Goal: Contribute content: Contribute content

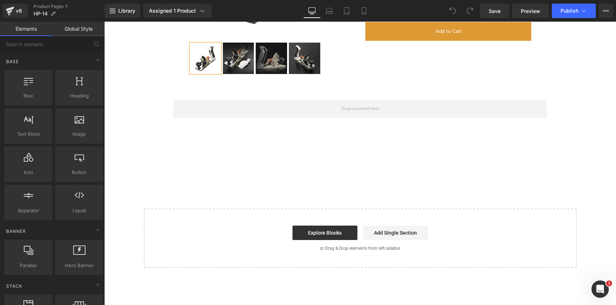
scroll to position [6190, 0]
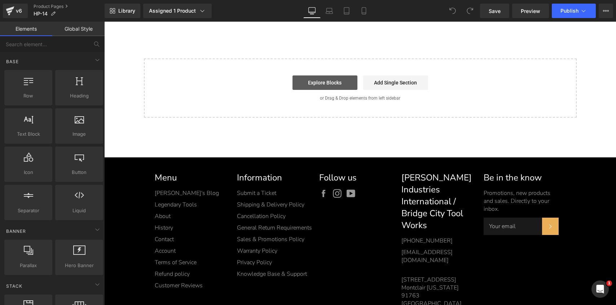
click at [336, 80] on link "Explore Blocks" at bounding box center [324, 82] width 65 height 14
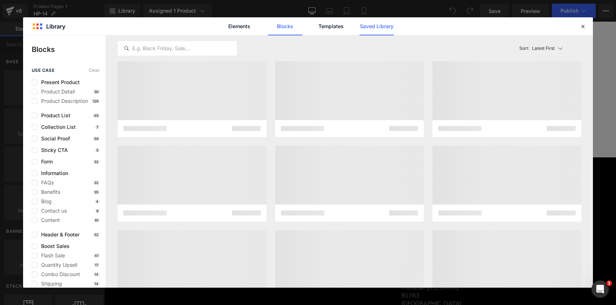
click at [379, 28] on link "Saved Library" at bounding box center [377, 26] width 34 height 18
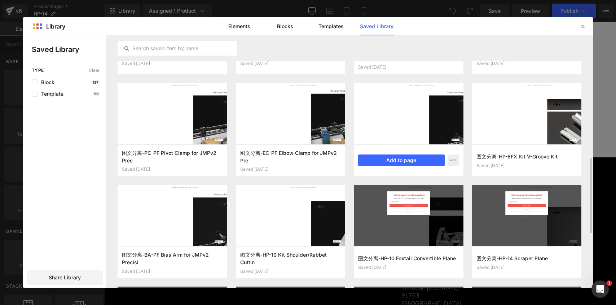
scroll to position [428, 0]
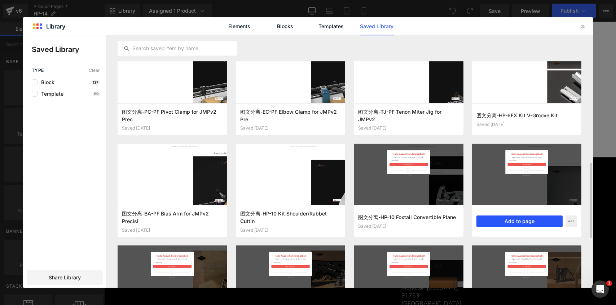
click at [0, 0] on button "Add to page" at bounding box center [0, 0] width 0 height 0
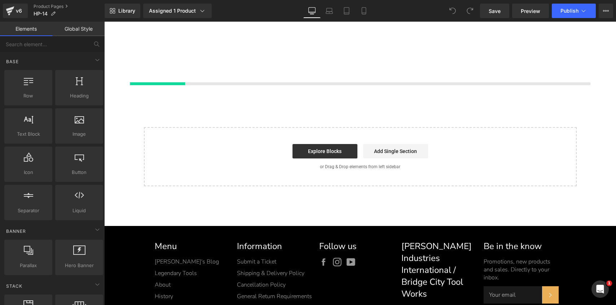
scroll to position [6154, 0]
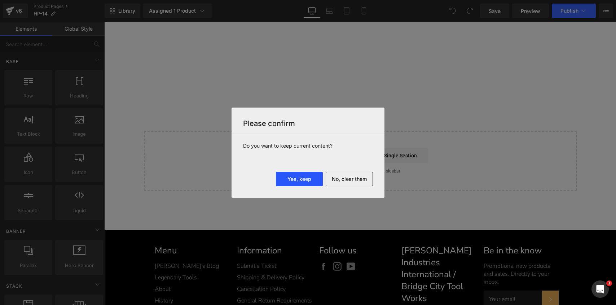
click at [0, 0] on button "Yes, keep" at bounding box center [0, 0] width 0 height 0
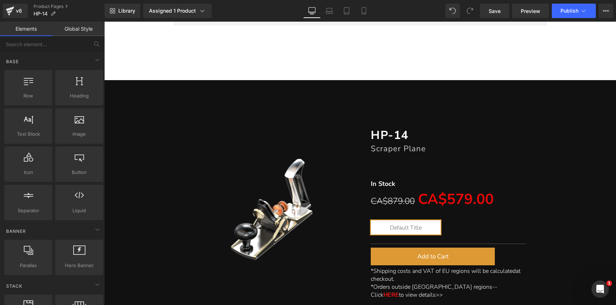
scroll to position [6132, 0]
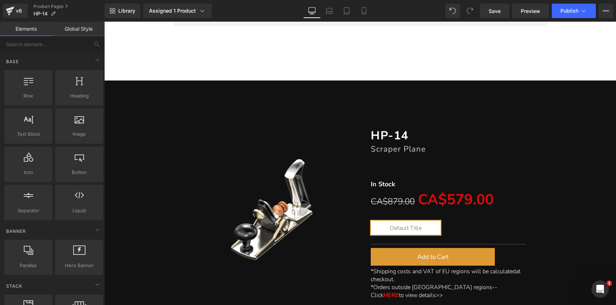
click at [371, 131] on div "HP-14 Heading" at bounding box center [448, 136] width 155 height 16
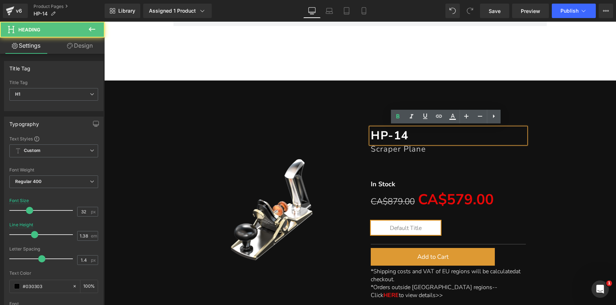
click at [281, 141] on div "(P) Image" at bounding box center [272, 210] width 177 height 186
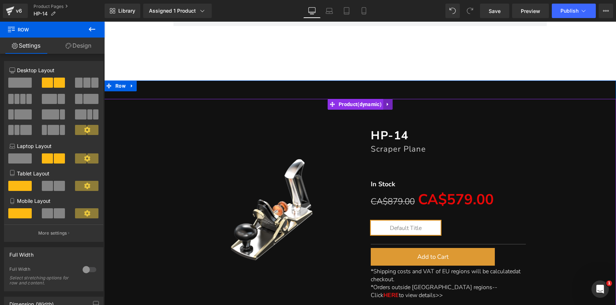
click at [386, 102] on icon at bounding box center [387, 104] width 5 height 5
click at [393, 103] on icon at bounding box center [392, 104] width 5 height 5
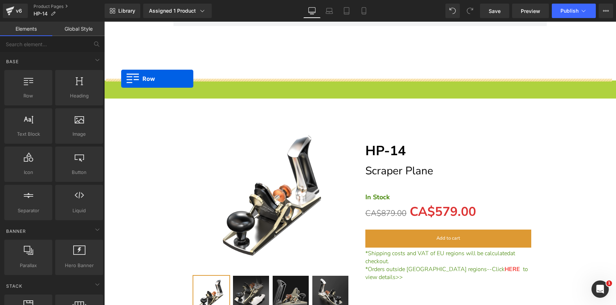
drag, startPoint x: 120, startPoint y: 85, endPoint x: 121, endPoint y: 79, distance: 6.2
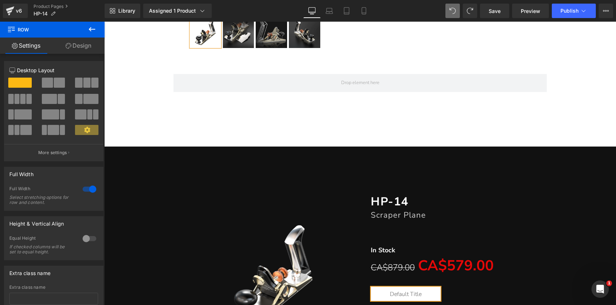
scroll to position [6084, 0]
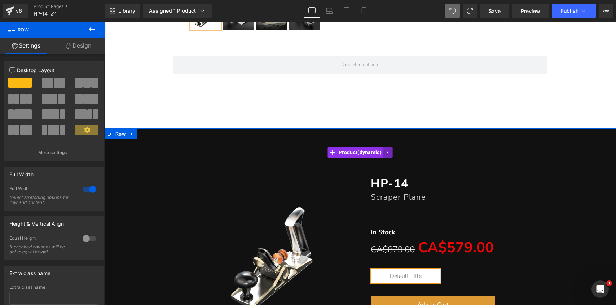
click at [385, 153] on icon at bounding box center [387, 152] width 5 height 5
click at [393, 151] on icon at bounding box center [392, 152] width 5 height 5
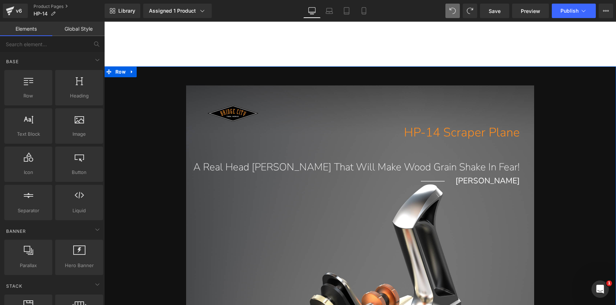
scroll to position [6202, 0]
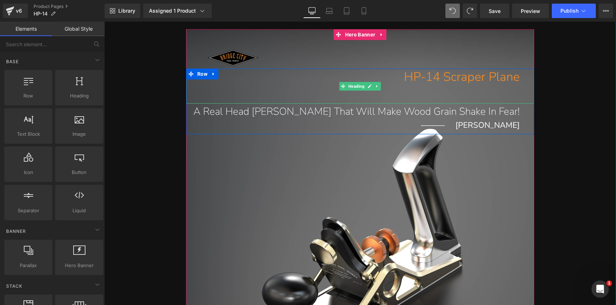
click at [454, 75] on h1 "HP-14 Scraper Plane" at bounding box center [353, 77] width 334 height 17
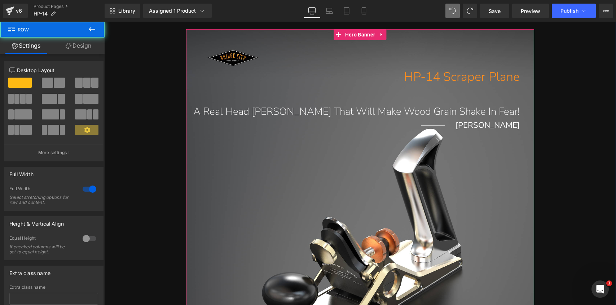
click at [428, 46] on div "HP-14 Scraper Plane Heading A Real Head [PERSON_NAME] That Will Make Wood Grain…" at bounding box center [360, 225] width 348 height 393
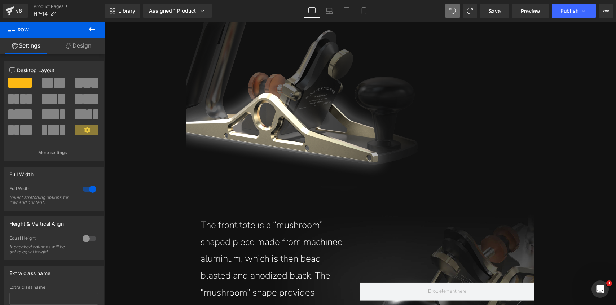
scroll to position [7288, 0]
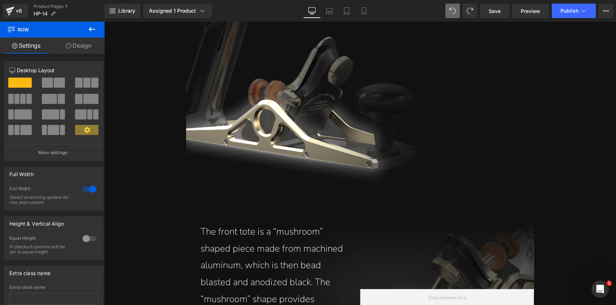
click at [470, 140] on p "The HP-14 Scraper Plane continues to showcase the “skeletonized” style of plane…" at bounding box center [479, 87] width 94 height 203
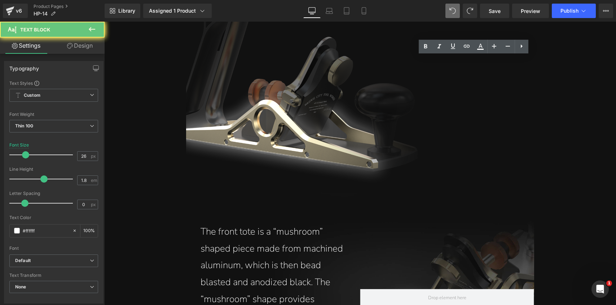
click at [453, 103] on p "The HP-14 Scraper Plane continues to showcase the “skeletonized” style of plane…" at bounding box center [479, 87] width 94 height 203
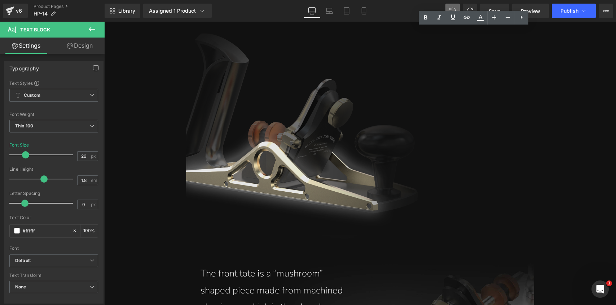
scroll to position [7156, 0]
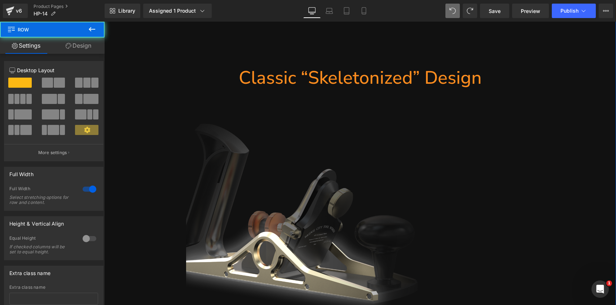
click at [456, 178] on p "The HP-14 Scraper Plane continues to showcase the “skeletonized” style of plane…" at bounding box center [479, 219] width 94 height 203
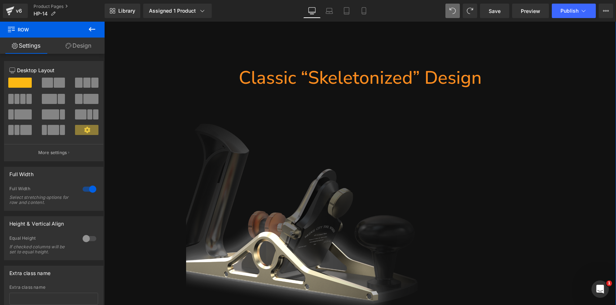
click at [422, 196] on div "The HP-14 Scraper Plane continues to showcase the “skeletonized” style of plane…" at bounding box center [476, 219] width 116 height 203
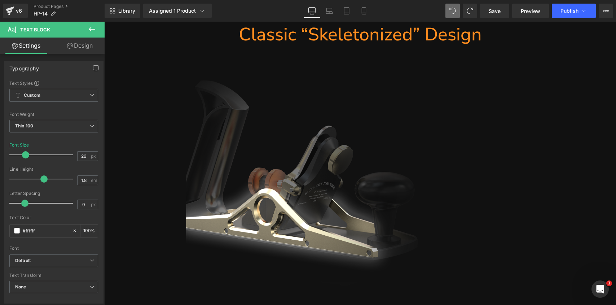
scroll to position [7198, 0]
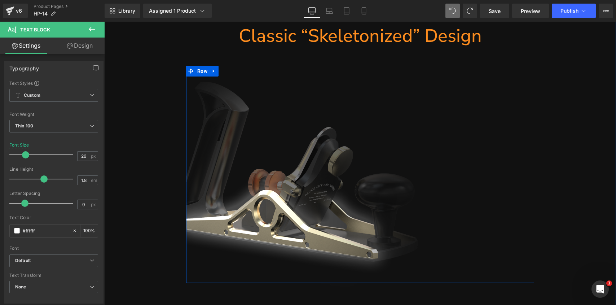
click at [485, 179] on p "The HP-14 Scraper Plane continues to showcase the “skeletonized” style of plane…" at bounding box center [479, 177] width 94 height 203
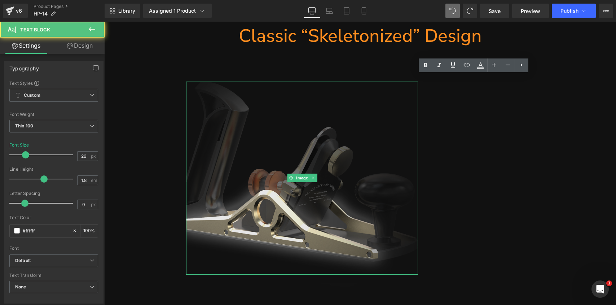
click at [319, 141] on img at bounding box center [302, 177] width 232 height 193
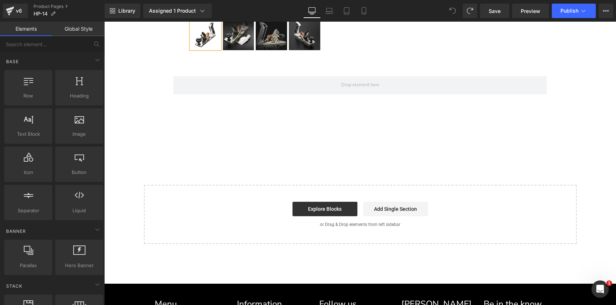
scroll to position [6107, 0]
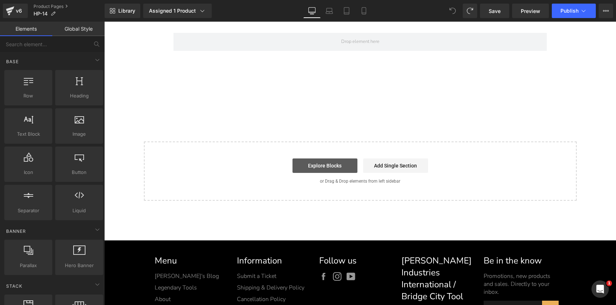
click at [321, 166] on link "Explore Blocks" at bounding box center [324, 165] width 65 height 14
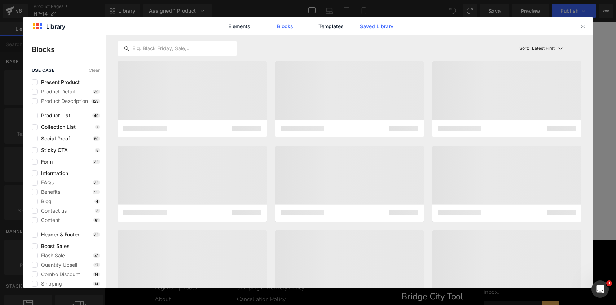
click at [386, 31] on link "Saved Library" at bounding box center [377, 26] width 34 height 18
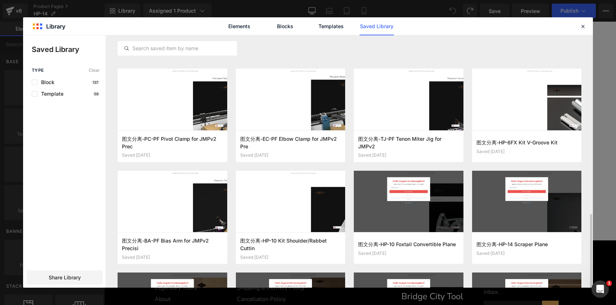
scroll to position [446, 0]
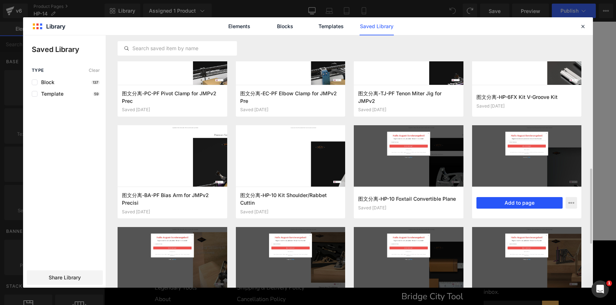
click at [531, 203] on button "Add to page" at bounding box center [519, 203] width 87 height 12
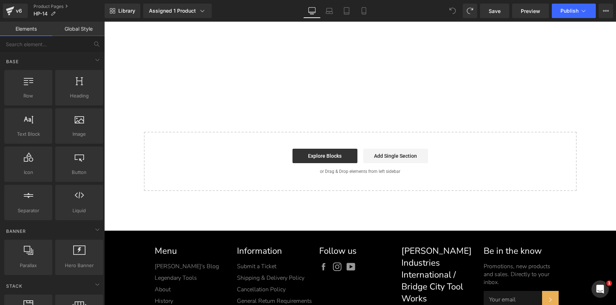
scroll to position [6154, 0]
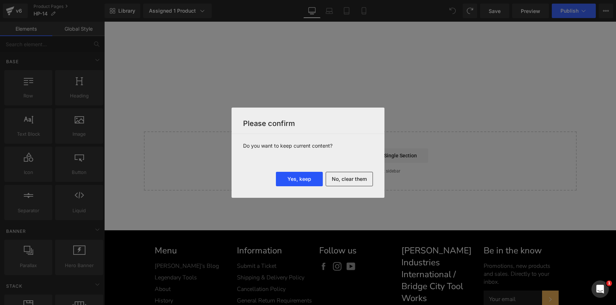
click at [308, 179] on button "Yes, keep" at bounding box center [299, 179] width 47 height 14
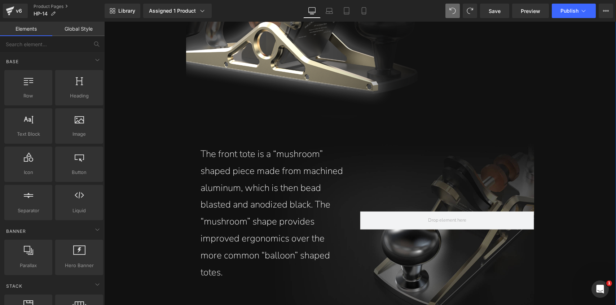
scroll to position [7495, 0]
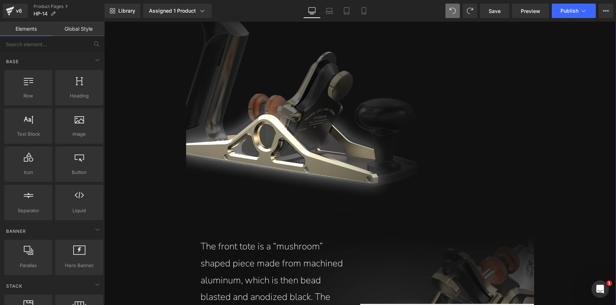
click at [443, 123] on p "The HP-14 Scraper Plane continues to showcase the “skeletonized” style of plane…" at bounding box center [479, 102] width 94 height 203
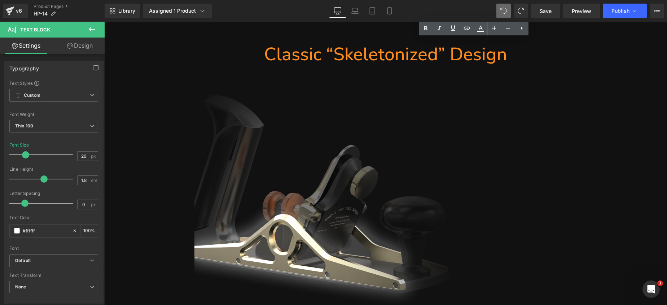
scroll to position [8076, 0]
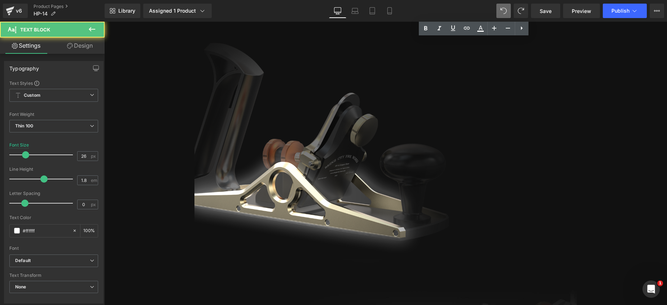
click at [497, 157] on p "The HP-14 Scraper Plane continues to showcase the “skeletonized” style of plane…" at bounding box center [517, 149] width 106 height 169
click at [476, 138] on p "The HP-14 Scraper Plane continues to showcase the “skeletonized” style of plane…" at bounding box center [517, 149] width 106 height 169
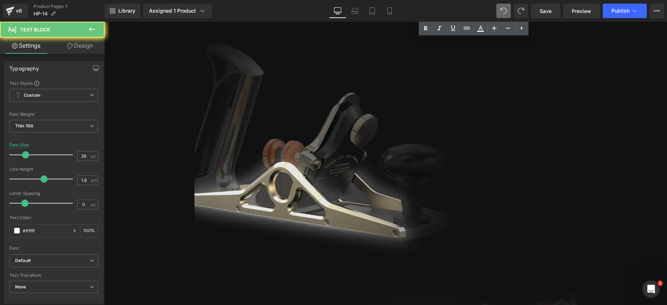
click at [426, 140] on img at bounding box center [321, 149] width 255 height 212
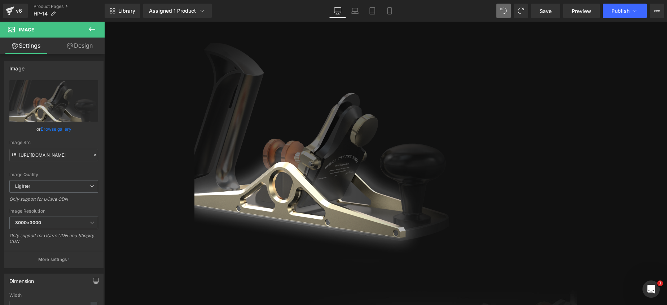
click at [481, 136] on p "The HP-14 Scraper Plane continues to showcase the “skeletonized” style of plane…" at bounding box center [517, 149] width 106 height 169
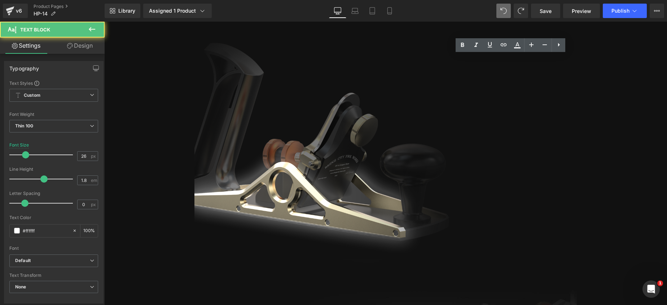
click at [515, 140] on p "The HP-14 Scraper Plane continues to showcase the “skeletonized” style of plane…" at bounding box center [517, 149] width 106 height 169
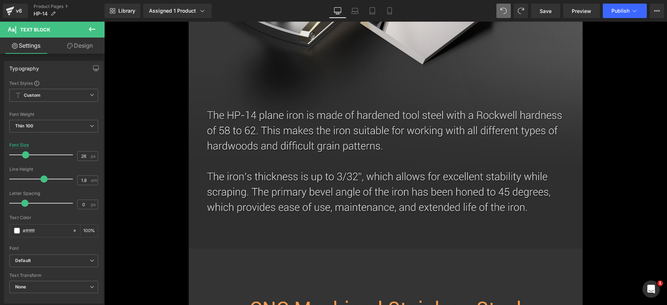
scroll to position [4180, 0]
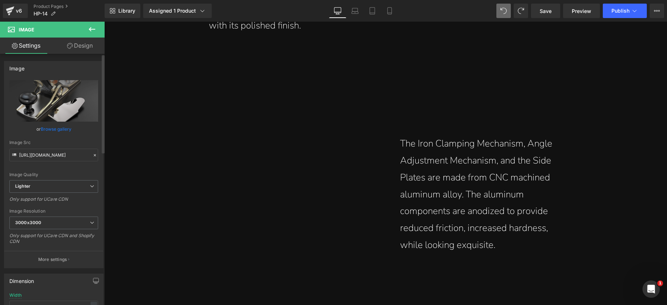
scroll to position [11810, 0]
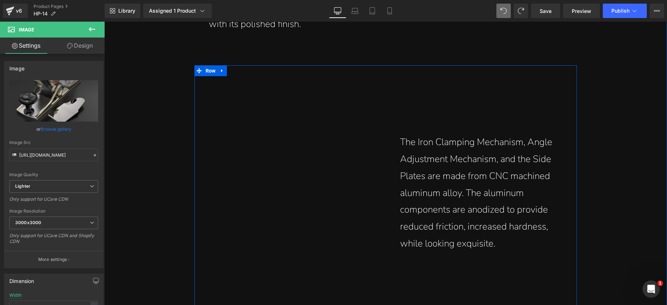
click at [304, 150] on img at bounding box center [289, 200] width 191 height 248
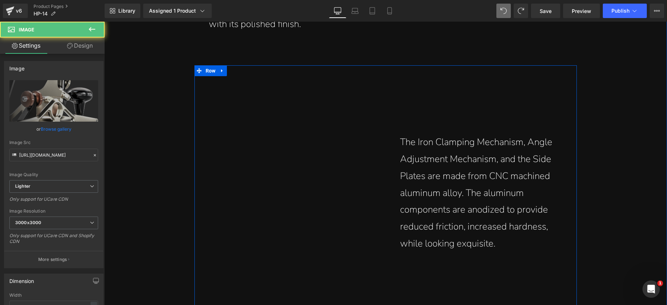
click at [275, 158] on img at bounding box center [289, 200] width 191 height 248
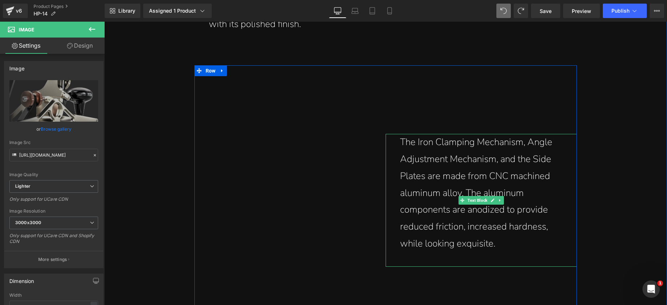
click at [427, 162] on p "The Iron Clamping Mechanism, Angle Adjustment Mechanism, and the Side Plates ar…" at bounding box center [481, 193] width 162 height 118
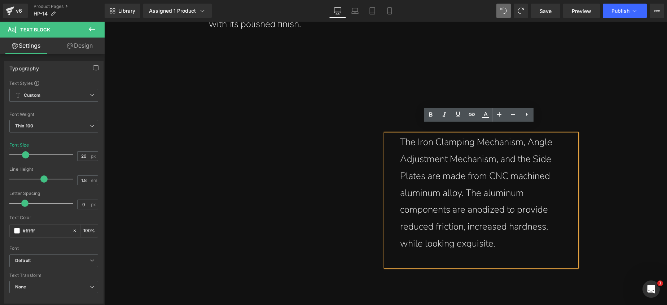
click at [316, 153] on img at bounding box center [289, 200] width 191 height 248
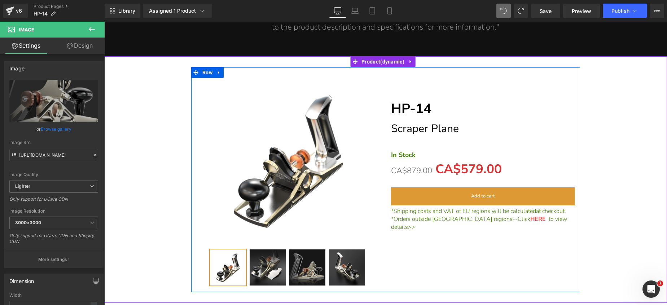
scroll to position [13339, 0]
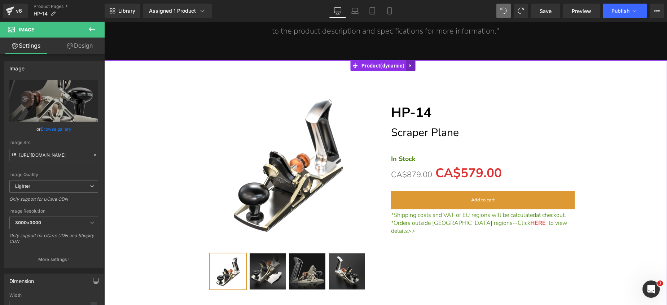
click at [411, 63] on icon at bounding box center [410, 65] width 5 height 5
click at [416, 63] on icon at bounding box center [415, 65] width 5 height 5
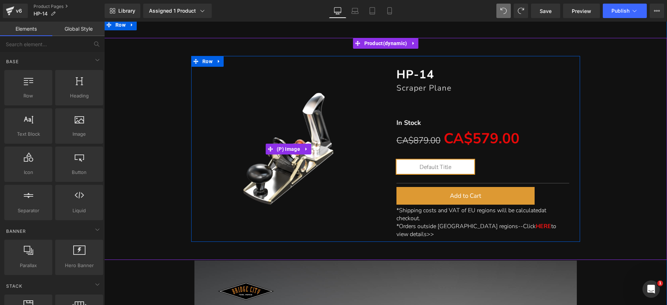
scroll to position [6711, 0]
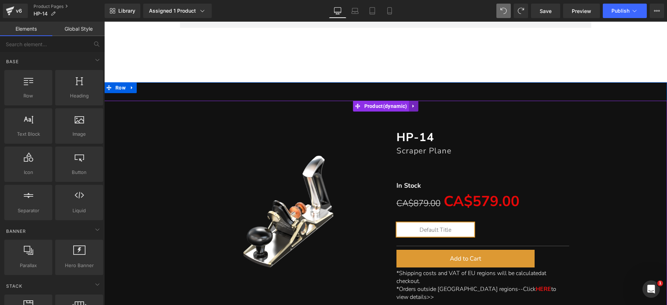
click at [409, 104] on link at bounding box center [413, 106] width 9 height 11
click at [417, 104] on icon at bounding box center [417, 105] width 5 height 5
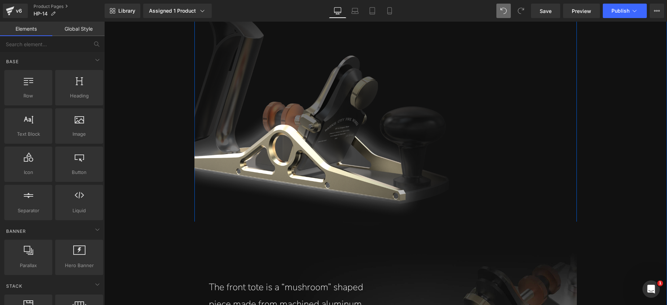
scroll to position [7829, 0]
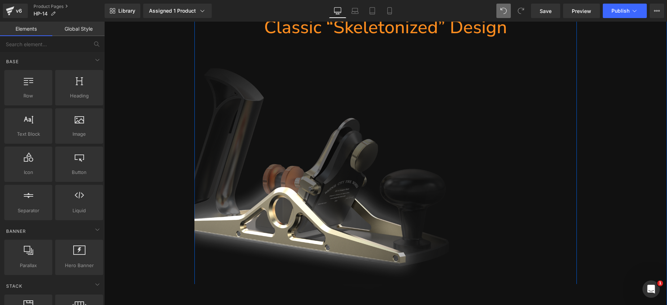
click at [490, 149] on p "The HP-14 Scraper Plane continues to showcase the “skeletonized” style of plane…" at bounding box center [517, 173] width 106 height 169
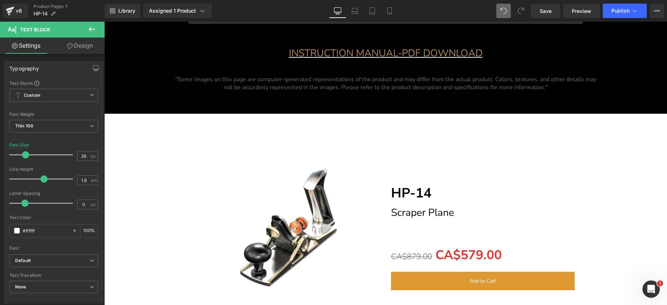
scroll to position [6241, 0]
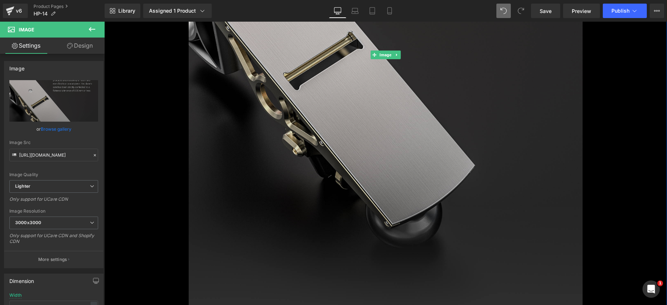
scroll to position [5426, 0]
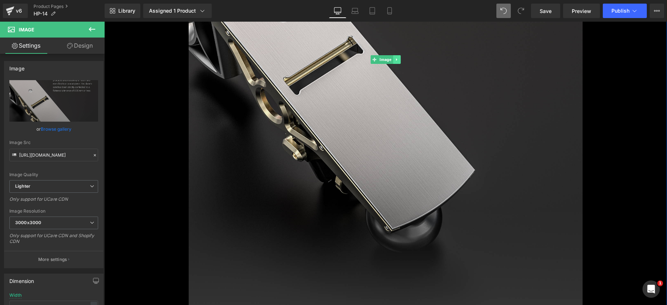
click at [394, 60] on icon at bounding box center [396, 59] width 4 height 4
click at [398, 61] on icon at bounding box center [400, 59] width 4 height 4
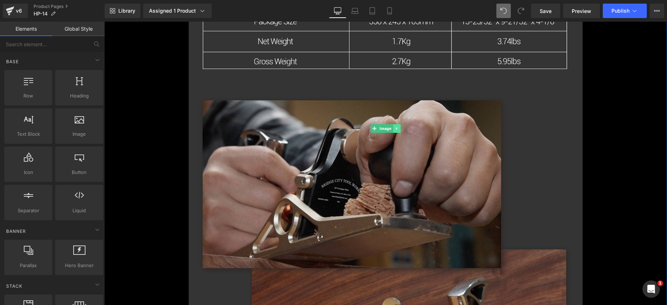
click at [396, 129] on icon at bounding box center [396, 128] width 1 height 3
click at [398, 128] on icon at bounding box center [400, 128] width 4 height 4
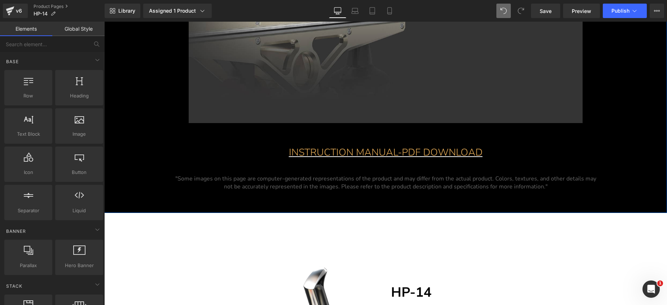
scroll to position [4894, 0]
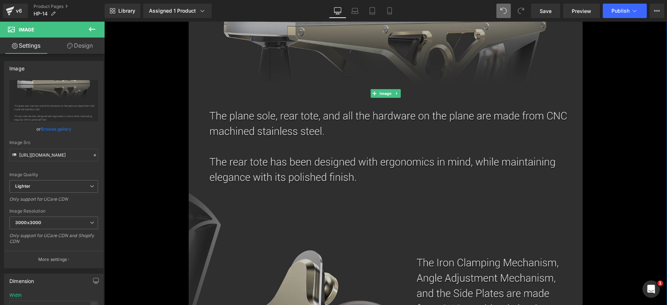
scroll to position [4652, 0]
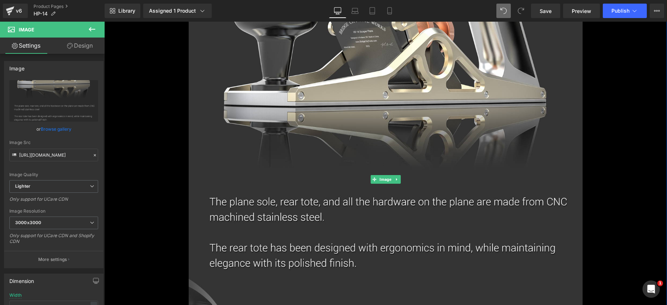
click at [394, 177] on icon at bounding box center [396, 179] width 4 height 4
click at [397, 176] on link at bounding box center [401, 179] width 8 height 9
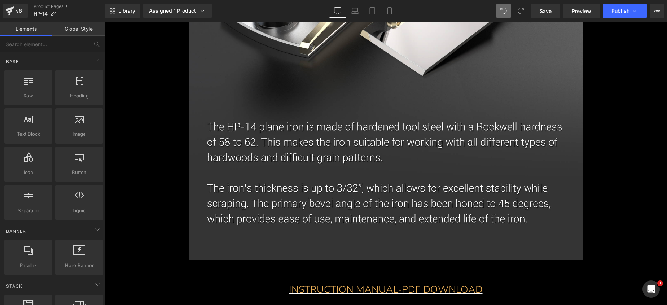
scroll to position [4126, 0]
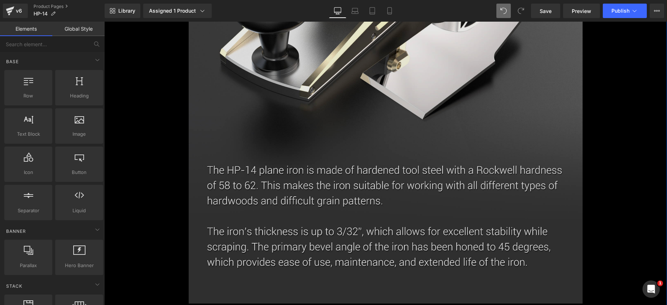
click at [402, 118] on img at bounding box center [386, 13] width 394 height 579
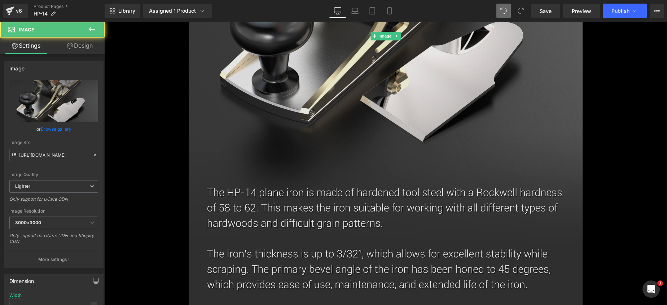
scroll to position [3975, 0]
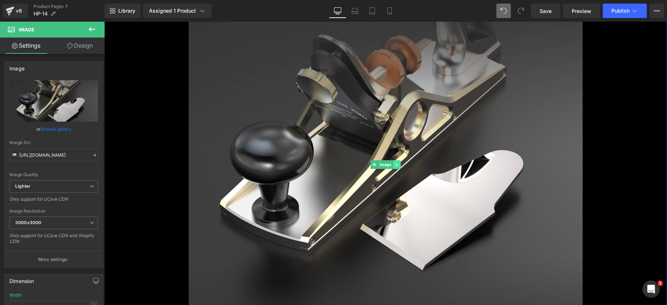
click at [396, 164] on link at bounding box center [397, 164] width 8 height 9
click at [398, 164] on icon at bounding box center [400, 164] width 4 height 4
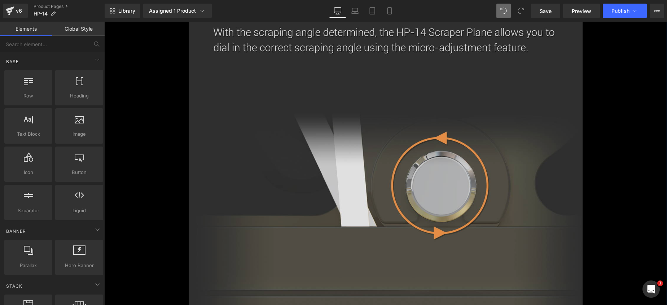
scroll to position [3330, 0]
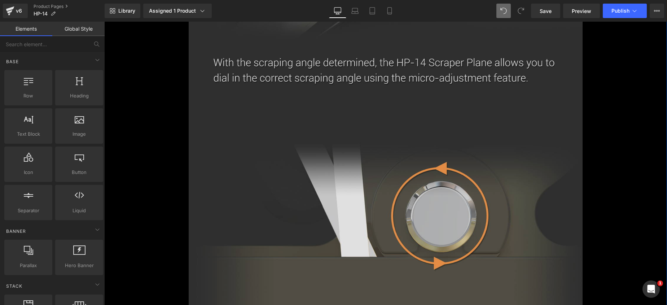
click at [401, 149] on img at bounding box center [386, 77] width 394 height 883
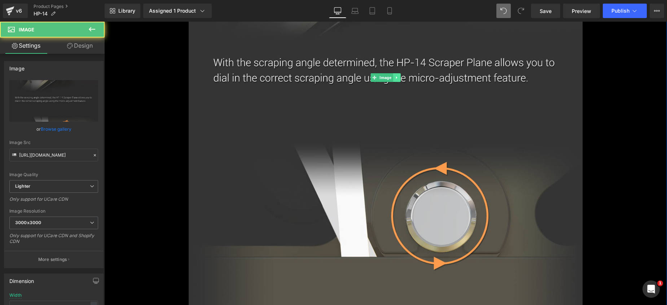
click at [397, 80] on link at bounding box center [397, 77] width 8 height 9
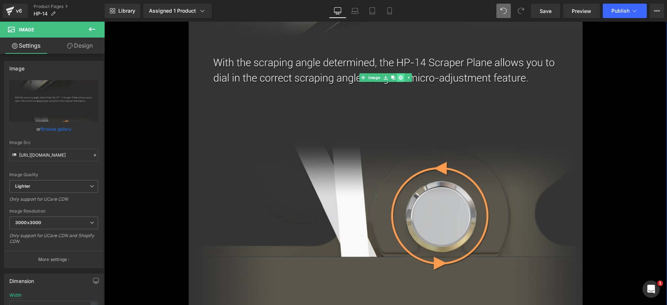
click at [401, 81] on link at bounding box center [401, 77] width 8 height 9
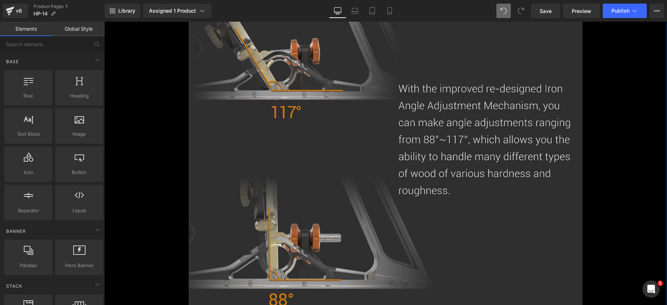
scroll to position [2532, 0]
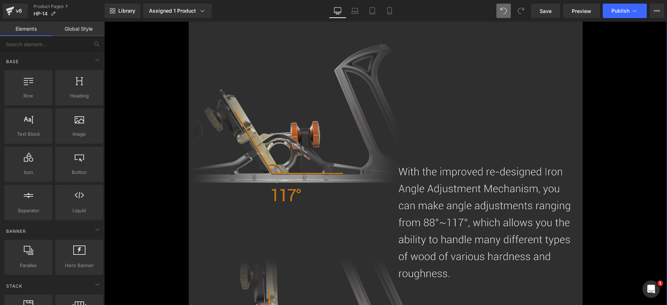
click at [403, 140] on img at bounding box center [386, 184] width 394 height 502
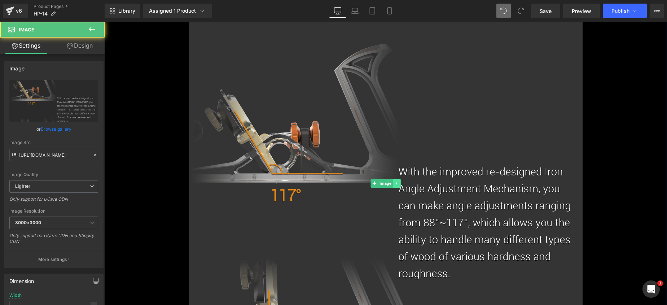
click at [394, 180] on link at bounding box center [397, 183] width 8 height 9
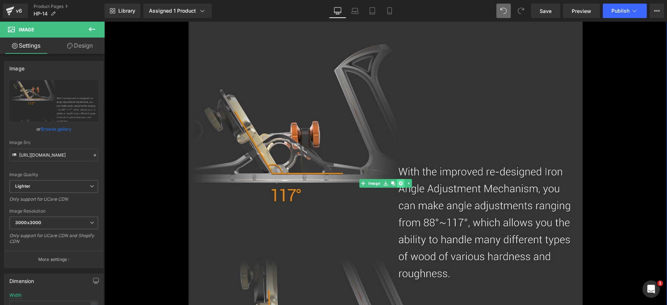
click at [397, 180] on link at bounding box center [401, 183] width 8 height 9
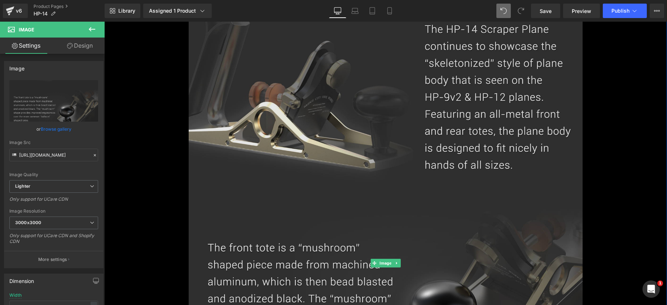
scroll to position [1249, 0]
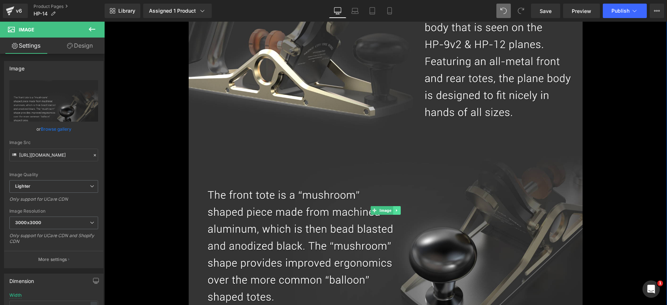
click at [395, 209] on icon at bounding box center [396, 210] width 4 height 4
click at [398, 208] on icon at bounding box center [400, 210] width 4 height 4
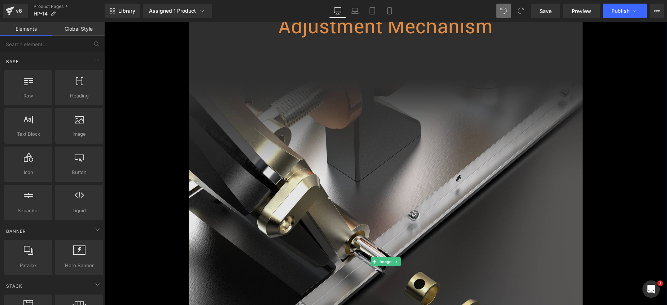
scroll to position [1171, 0]
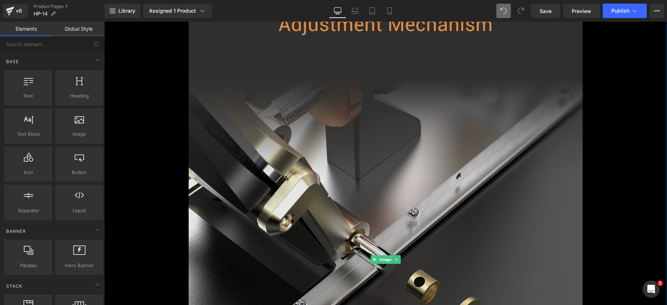
click at [391, 174] on img at bounding box center [386, 259] width 394 height 651
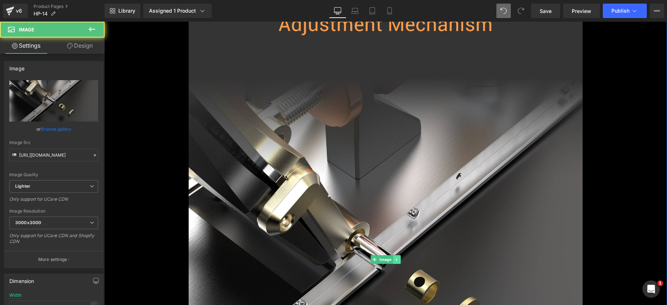
click at [396, 258] on icon at bounding box center [396, 259] width 4 height 4
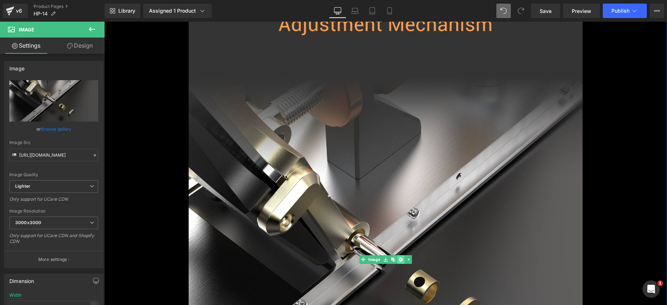
click at [397, 256] on link at bounding box center [401, 259] width 8 height 9
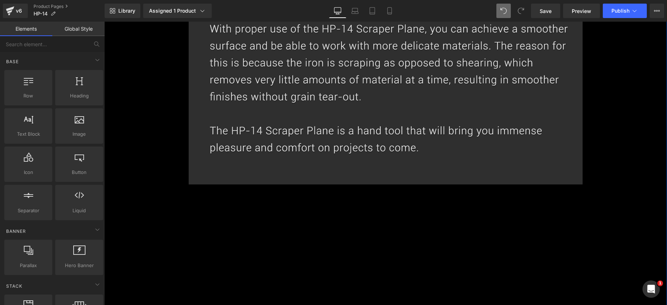
scroll to position [640, 0]
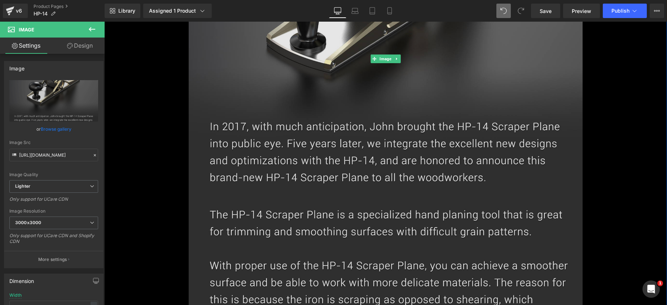
scroll to position [304, 0]
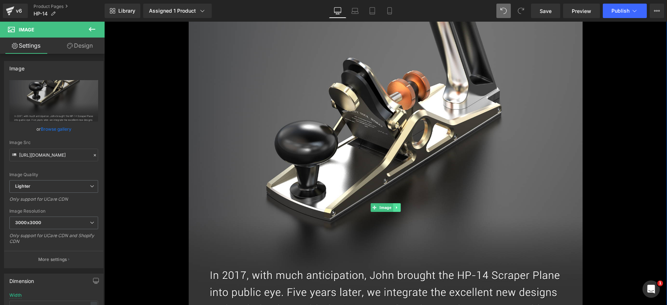
click at [395, 203] on link at bounding box center [397, 207] width 8 height 9
click at [397, 204] on link at bounding box center [401, 207] width 8 height 9
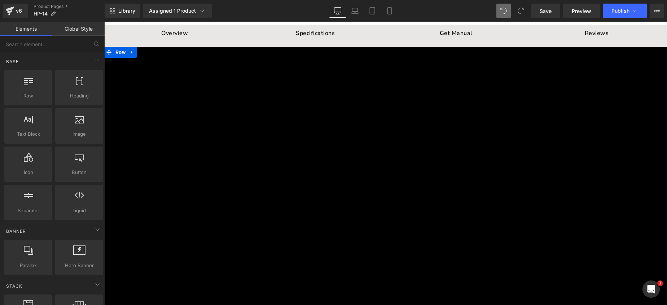
scroll to position [67, 0]
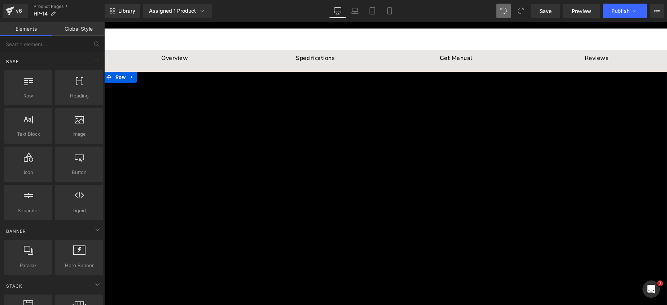
click at [396, 163] on div at bounding box center [385, 198] width 394 height 231
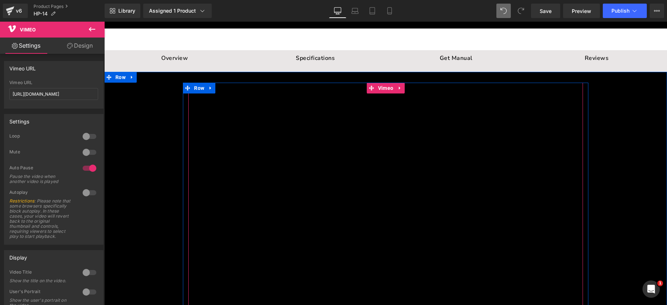
click at [214, 89] on div at bounding box center [385, 198] width 394 height 231
click at [211, 90] on icon at bounding box center [210, 87] width 5 height 5
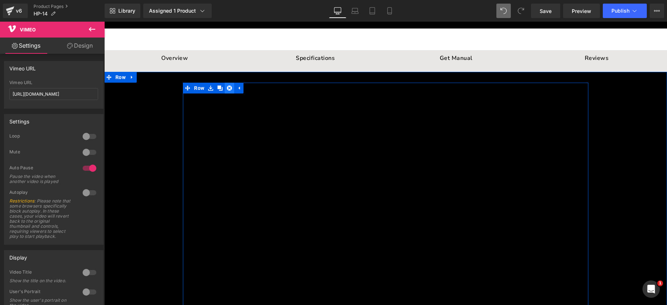
click at [227, 88] on icon at bounding box center [229, 87] width 5 height 5
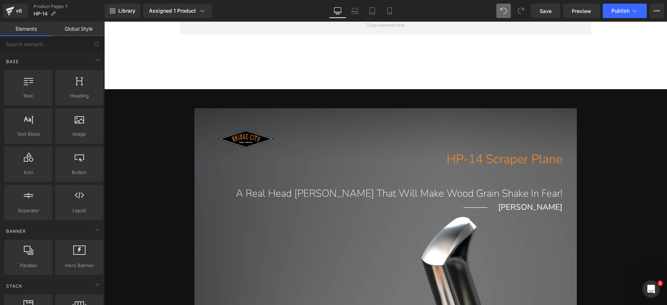
scroll to position [465, 0]
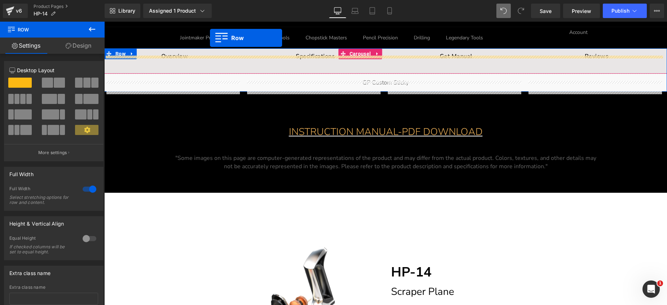
scroll to position [0, 0]
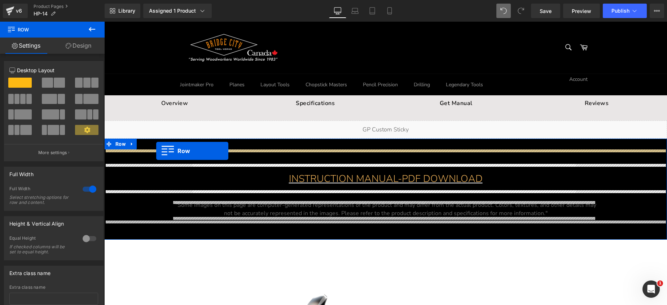
drag, startPoint x: 117, startPoint y: 105, endPoint x: 156, endPoint y: 151, distance: 60.4
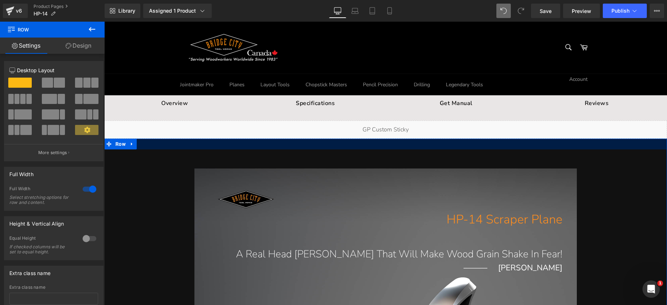
click at [279, 146] on div at bounding box center [385, 143] width 563 height 11
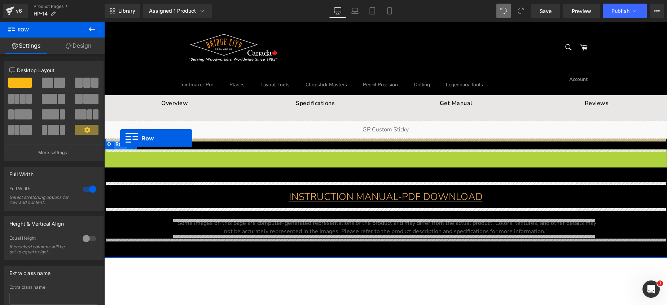
drag, startPoint x: 119, startPoint y: 157, endPoint x: 120, endPoint y: 138, distance: 18.4
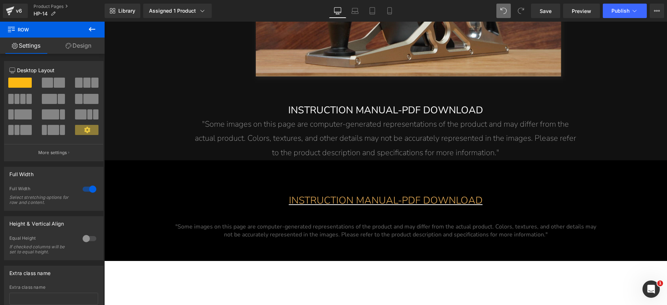
scroll to position [6383, 0]
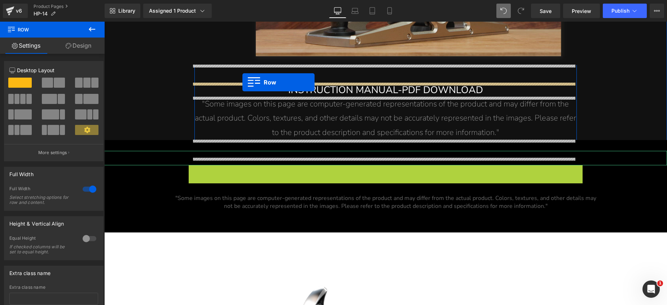
drag, startPoint x: 204, startPoint y: 170, endPoint x: 242, endPoint y: 82, distance: 96.1
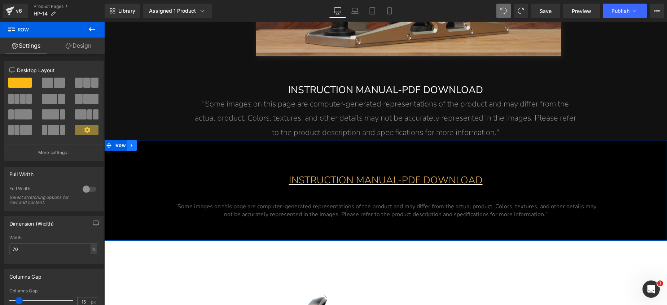
click at [134, 147] on link at bounding box center [131, 145] width 9 height 11
click at [148, 146] on icon at bounding box center [150, 144] width 5 height 5
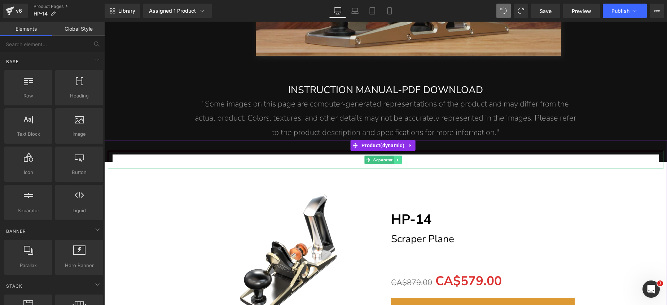
click at [400, 160] on icon at bounding box center [398, 160] width 4 height 4
click at [401, 159] on icon at bounding box center [401, 160] width 4 height 4
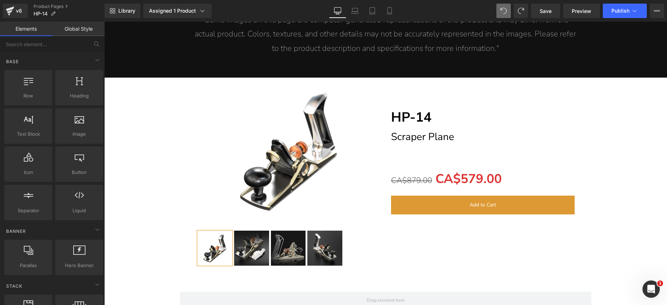
scroll to position [6432, 0]
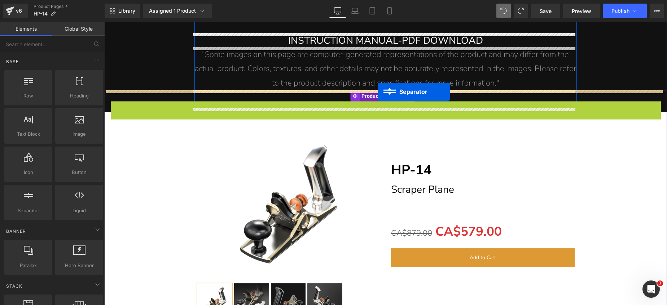
drag, startPoint x: 379, startPoint y: 111, endPoint x: 377, endPoint y: 92, distance: 18.8
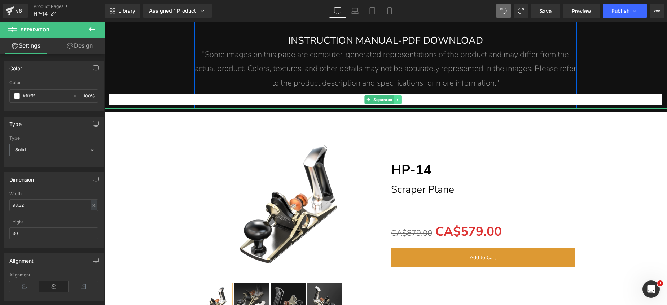
click at [398, 97] on link at bounding box center [398, 99] width 8 height 9
click at [402, 98] on icon at bounding box center [401, 99] width 4 height 4
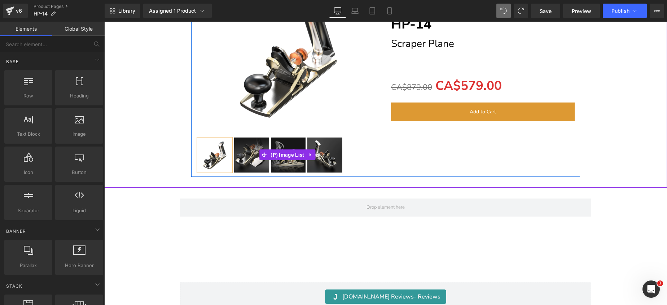
scroll to position [6476, 0]
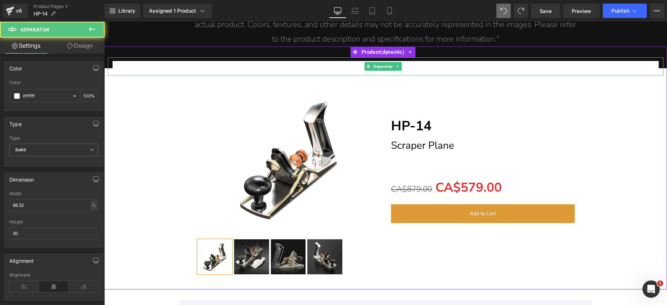
click at [333, 68] on hr at bounding box center [386, 68] width 546 height 14
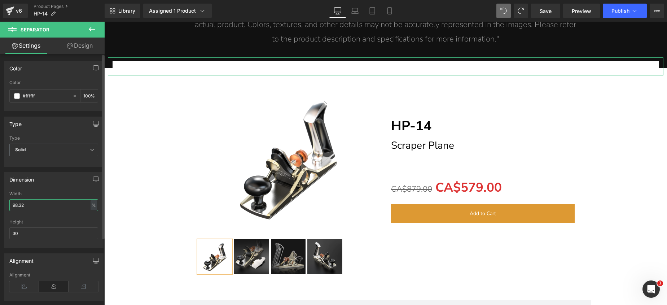
click at [68, 208] on input "98.32" at bounding box center [53, 205] width 89 height 12
drag, startPoint x: 38, startPoint y: 204, endPoint x: 8, endPoint y: 204, distance: 29.6
click at [8, 204] on div "98.32% Width 98.32 % % px 30px Height 30" at bounding box center [53, 219] width 99 height 56
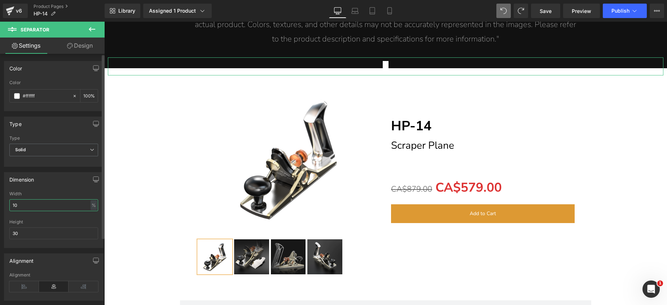
type input "100"
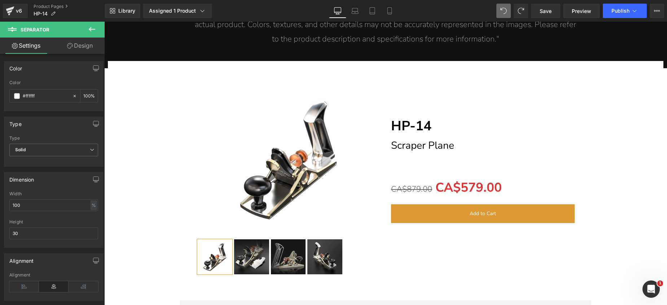
click at [144, 173] on div "Separator (P) Image ‹ ›" at bounding box center [385, 167] width 555 height 221
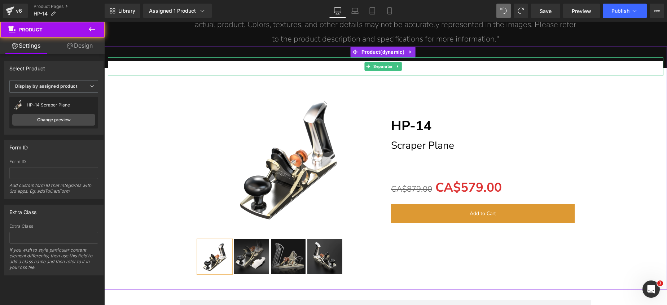
click at [145, 68] on hr at bounding box center [385, 68] width 555 height 14
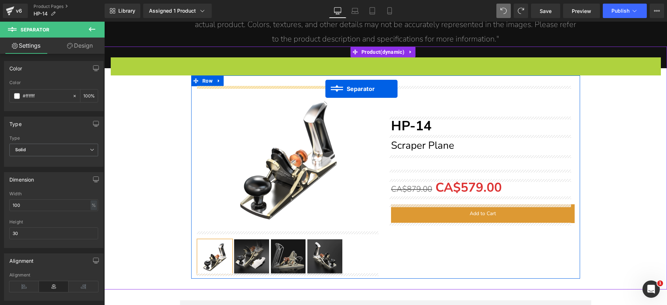
drag, startPoint x: 379, startPoint y: 69, endPoint x: 325, endPoint y: 89, distance: 57.3
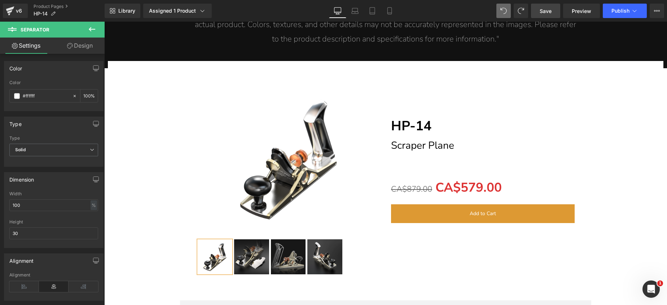
click at [549, 14] on span "Save" at bounding box center [545, 11] width 12 height 8
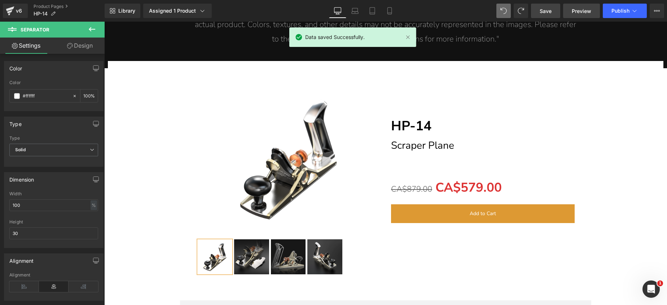
click at [577, 12] on span "Preview" at bounding box center [581, 11] width 19 height 8
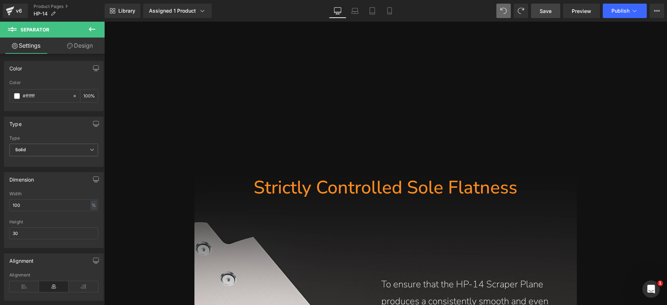
scroll to position [5028, 0]
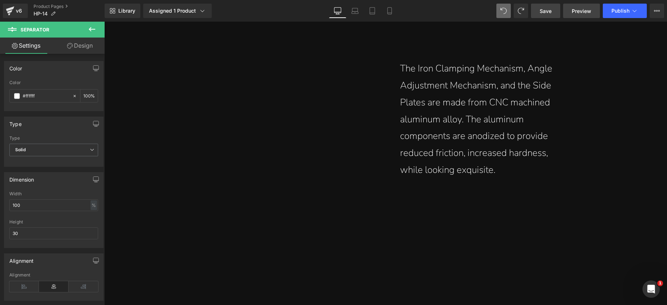
click at [575, 9] on span "Preview" at bounding box center [581, 11] width 19 height 8
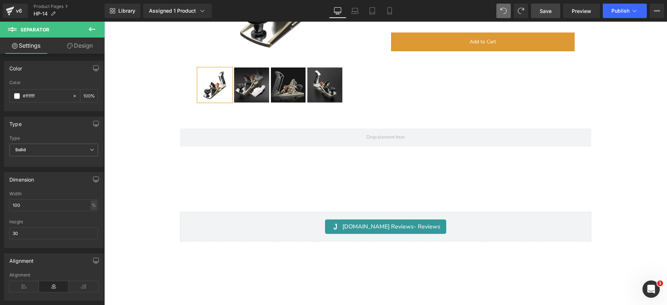
scroll to position [6676, 0]
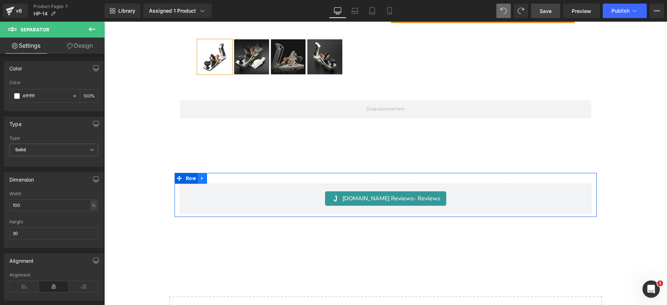
click at [200, 175] on icon at bounding box center [202, 177] width 5 height 5
click at [219, 176] on icon at bounding box center [221, 178] width 5 height 5
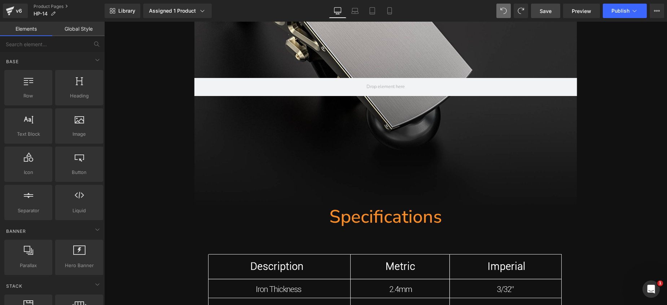
scroll to position [5365, 0]
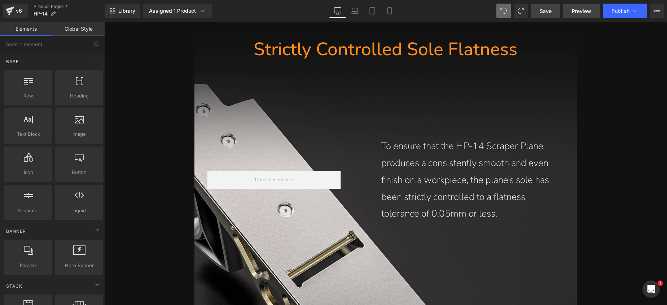
click at [579, 10] on span "Preview" at bounding box center [581, 11] width 19 height 8
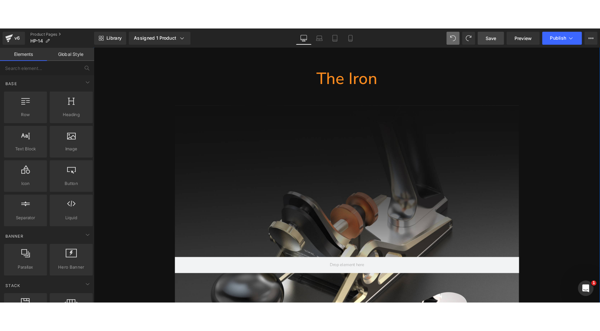
scroll to position [3744, 0]
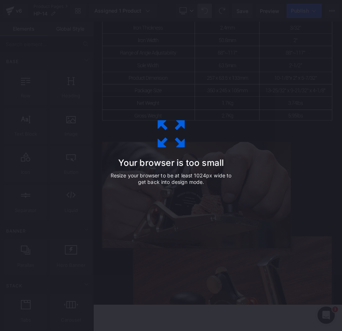
click at [170, 127] on icon at bounding box center [171, 134] width 36 height 36
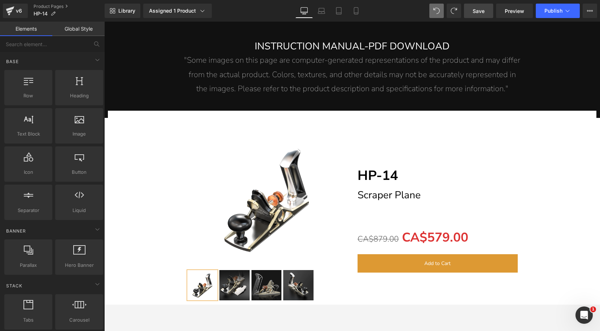
scroll to position [5886, 0]
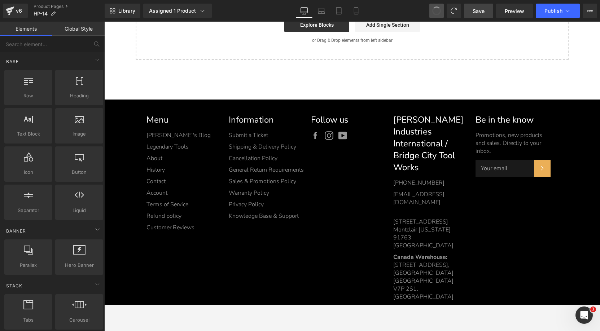
click at [436, 9] on span at bounding box center [437, 11] width 12 height 12
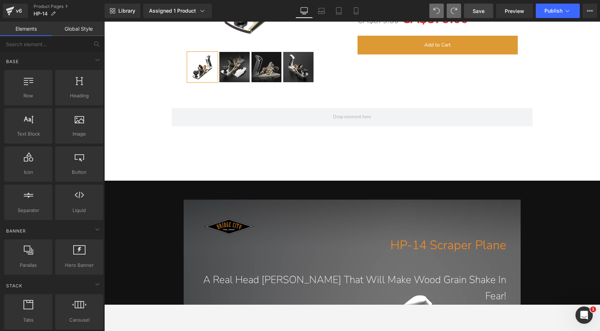
scroll to position [456, 0]
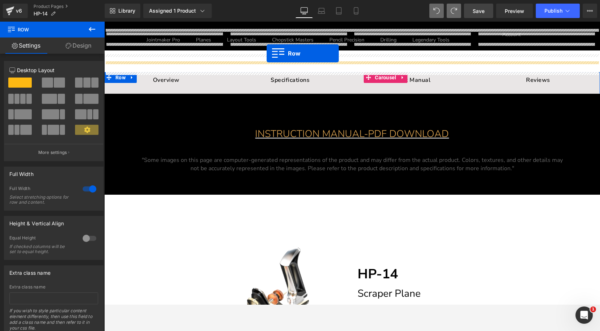
scroll to position [0, 0]
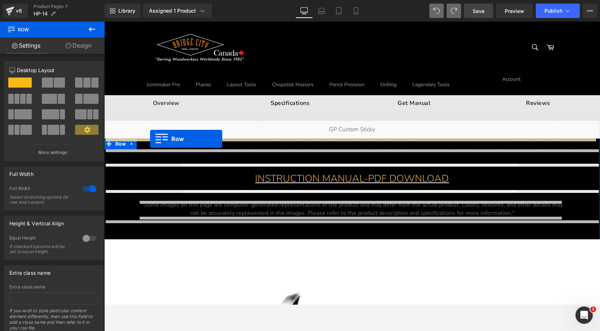
drag, startPoint x: 116, startPoint y: 90, endPoint x: 150, endPoint y: 139, distance: 59.1
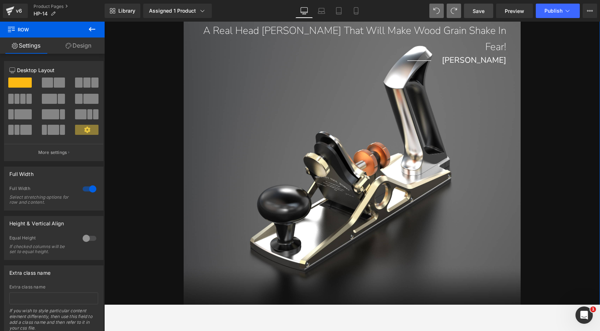
scroll to position [155, 0]
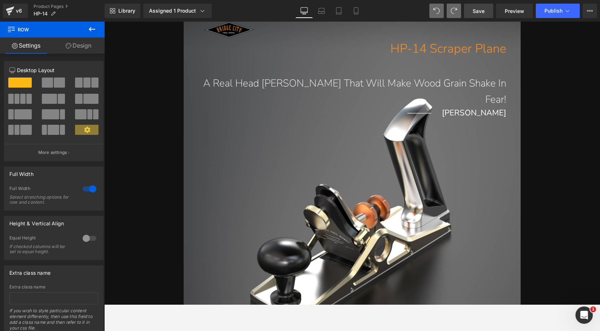
click at [479, 12] on span "Save" at bounding box center [478, 11] width 12 height 8
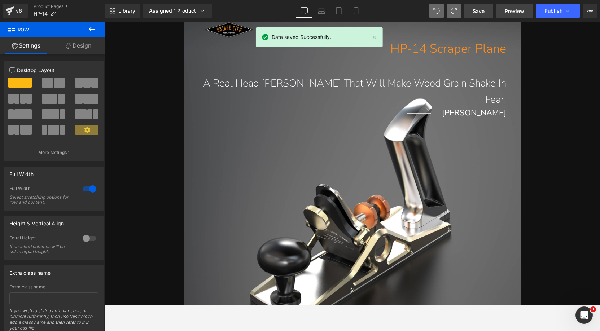
click at [520, 16] on link "Preview" at bounding box center [514, 11] width 37 height 14
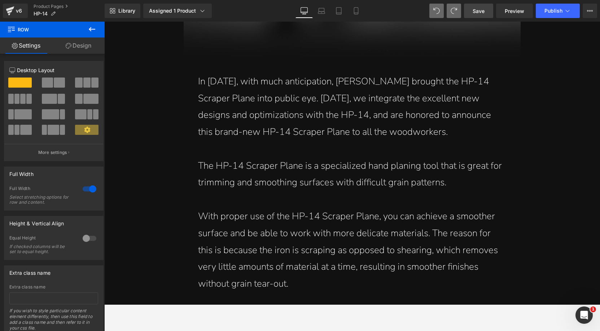
scroll to position [0, 0]
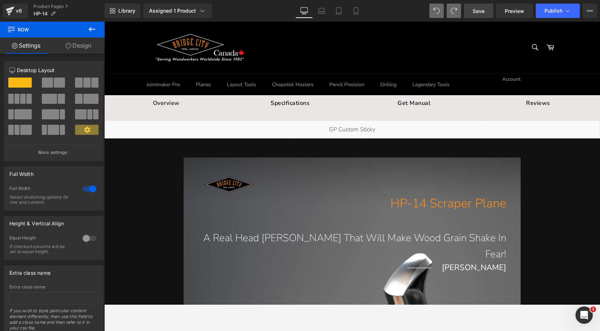
drag, startPoint x: 598, startPoint y: 287, endPoint x: 698, endPoint y: 38, distance: 268.6
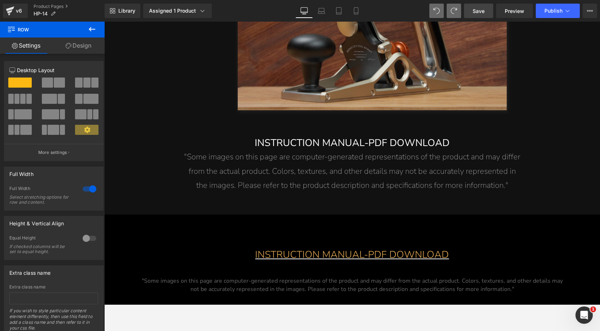
scroll to position [5846, 0]
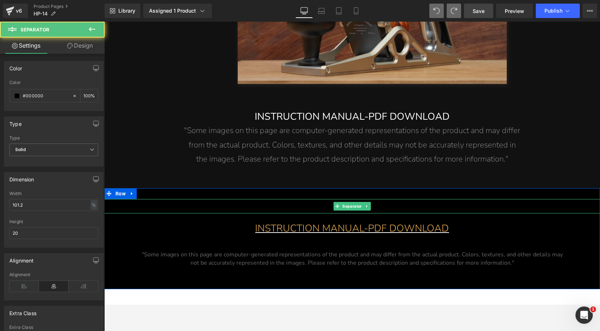
click at [380, 203] on hr at bounding box center [354, 208] width 501 height 11
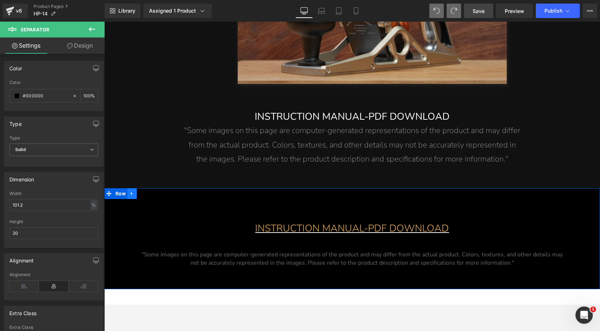
click at [133, 195] on link at bounding box center [131, 193] width 9 height 11
click at [148, 193] on icon at bounding box center [150, 193] width 5 height 5
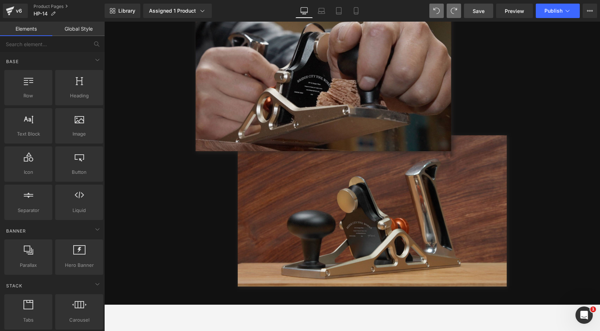
scroll to position [5567, 0]
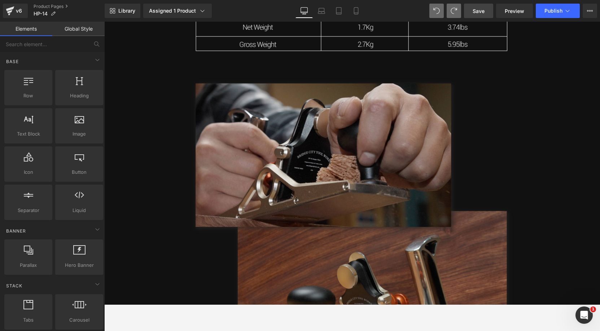
click at [482, 11] on span "Save" at bounding box center [478, 11] width 12 height 8
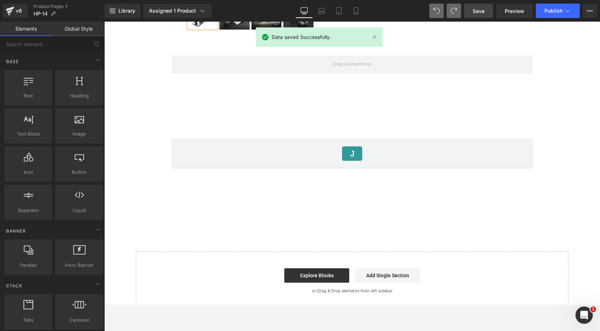
scroll to position [6207, 0]
click at [503, 11] on link "Preview" at bounding box center [514, 11] width 37 height 14
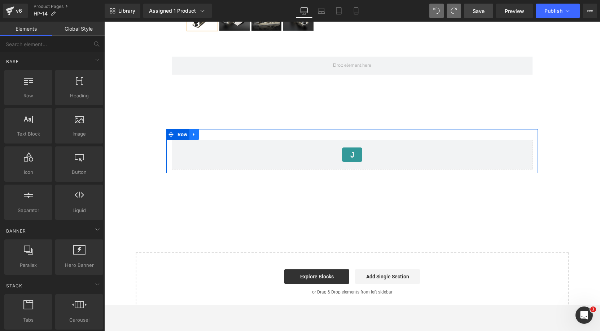
click at [195, 136] on link at bounding box center [193, 134] width 9 height 11
click at [213, 132] on icon at bounding box center [212, 134] width 5 height 5
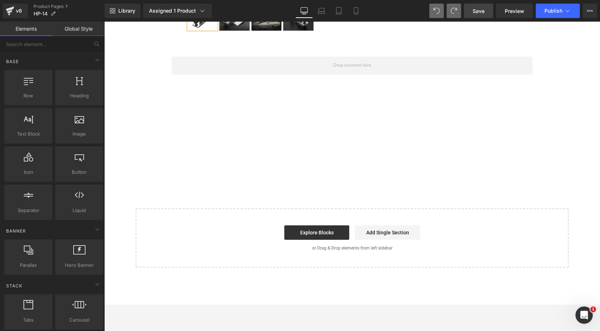
click at [482, 10] on span "Save" at bounding box center [478, 11] width 12 height 8
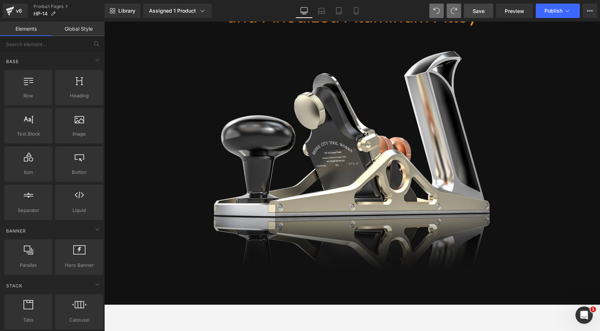
scroll to position [4142, 0]
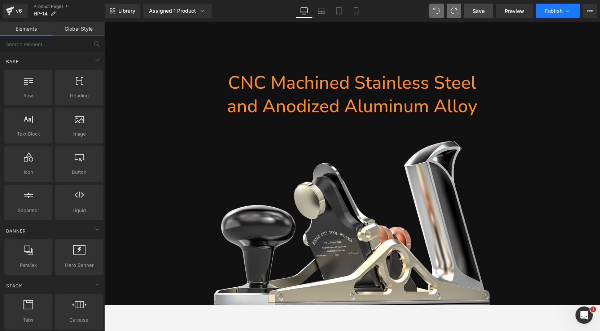
click at [553, 14] on button "Publish" at bounding box center [557, 11] width 44 height 14
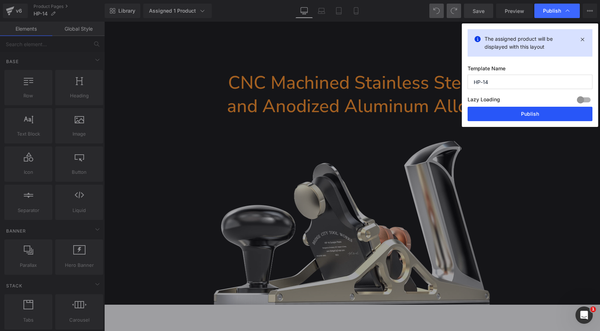
click at [521, 113] on button "Publish" at bounding box center [529, 114] width 125 height 14
